Goal: Use online tool/utility: Utilize a website feature to perform a specific function

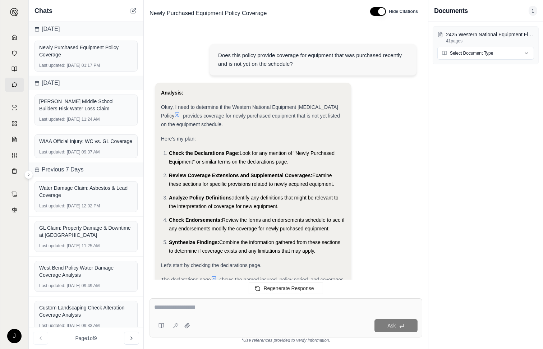
scroll to position [2032, 0]
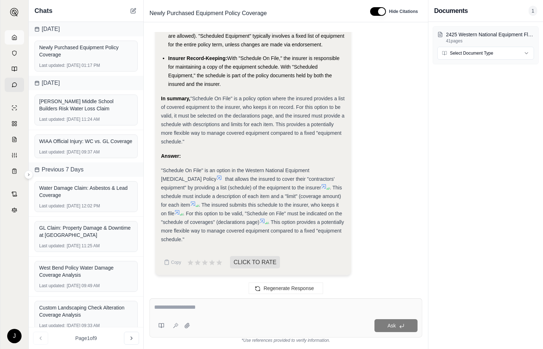
click at [9, 37] on link at bounding box center [14, 37] width 19 height 14
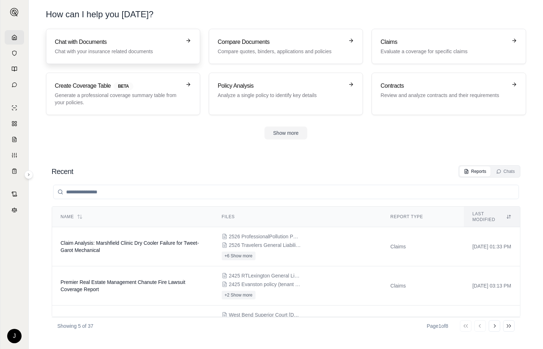
click at [72, 41] on h3 "Chat with Documents" at bounding box center [118, 42] width 126 height 9
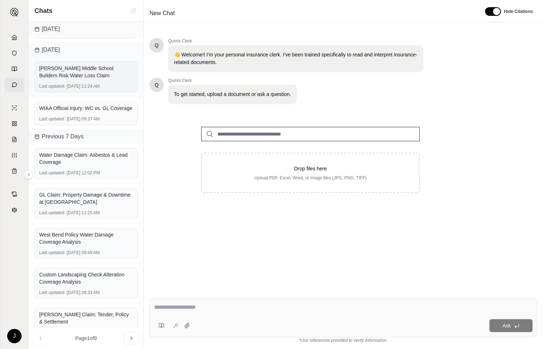
scroll to position [159, 0]
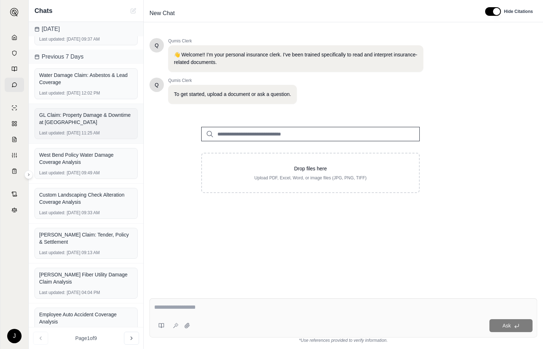
click at [92, 124] on div "GL Claim: Property Damage & Downtime at [GEOGRAPHIC_DATA]" at bounding box center [86, 118] width 94 height 14
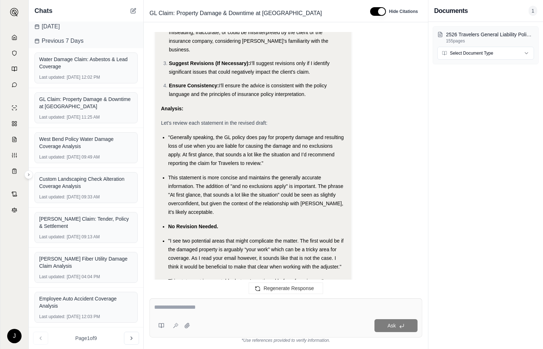
scroll to position [3015, 0]
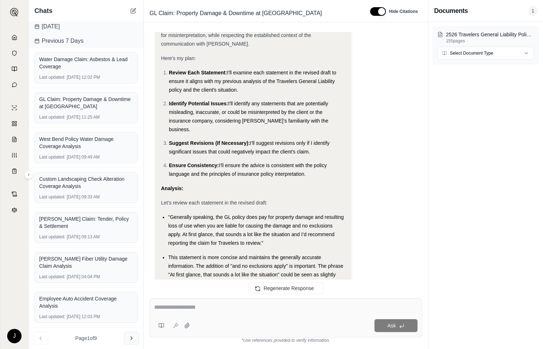
click at [130, 335] on icon at bounding box center [132, 338] width 6 height 6
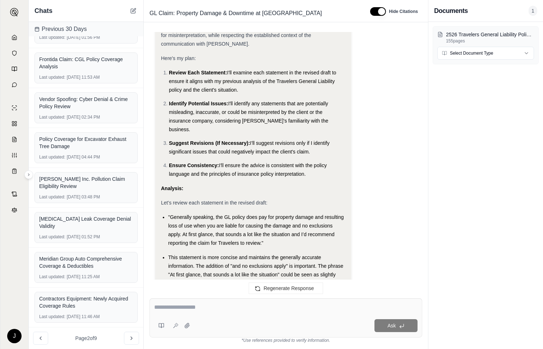
scroll to position [0, 0]
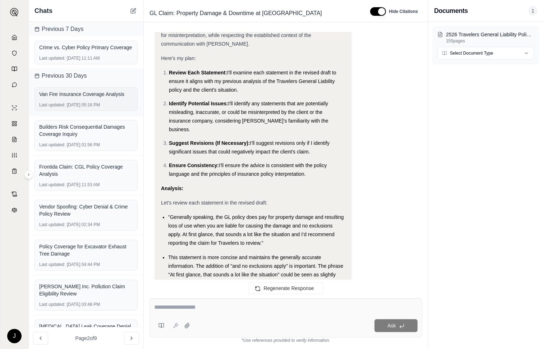
click at [74, 98] on div "Van Fire Insurance Coverage Analysis" at bounding box center [86, 93] width 94 height 7
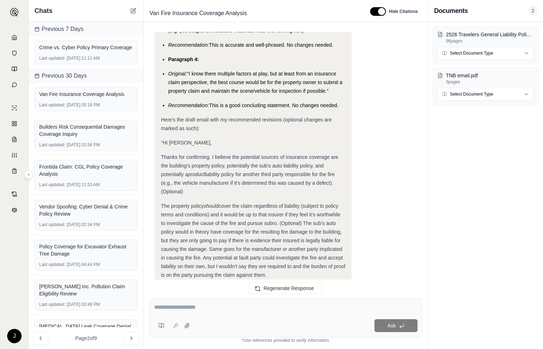
scroll to position [4658, 0]
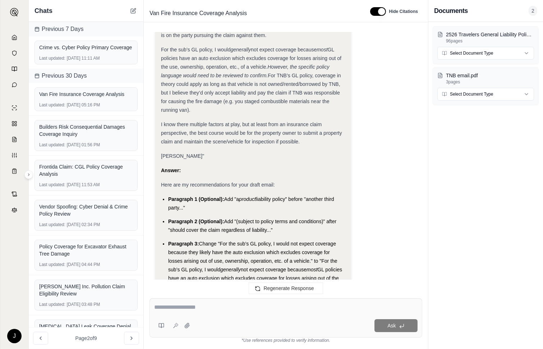
click at [12, 279] on div "J" at bounding box center [14, 186] width 28 height 324
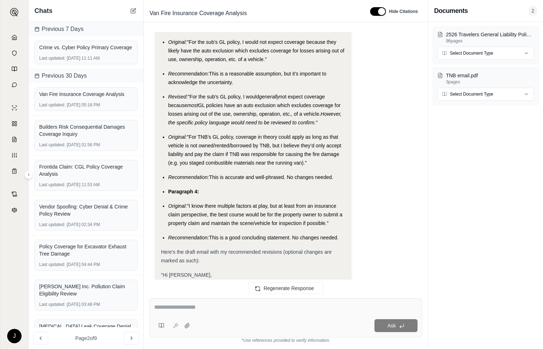
scroll to position [4259, 0]
